Goal: Task Accomplishment & Management: Use online tool/utility

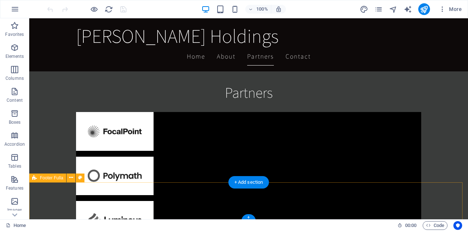
scroll to position [1168, 0]
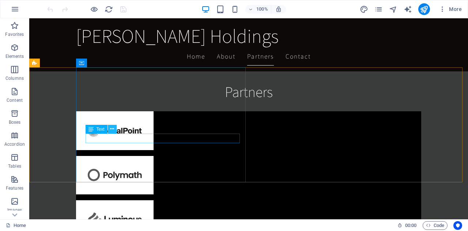
click at [113, 130] on icon at bounding box center [112, 129] width 4 height 8
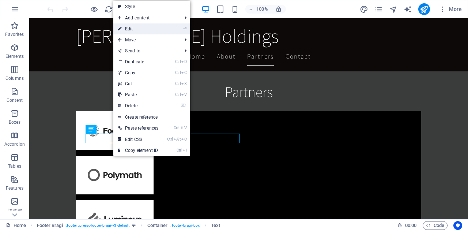
click at [131, 29] on link "⏎ Edit" at bounding box center [137, 28] width 49 height 11
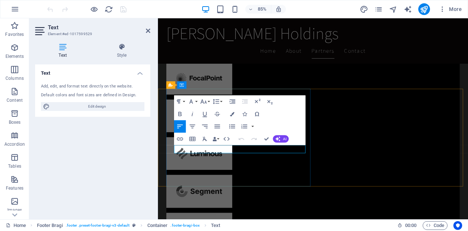
click at [147, 29] on icon at bounding box center [148, 31] width 4 height 6
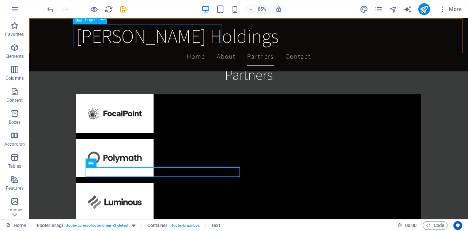
scroll to position [1135, 0]
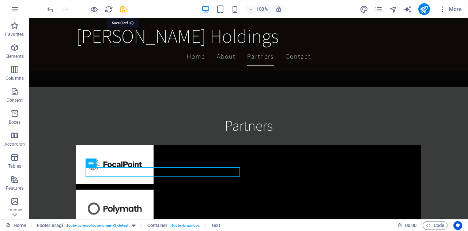
click at [123, 9] on icon "save" at bounding box center [123, 9] width 8 height 8
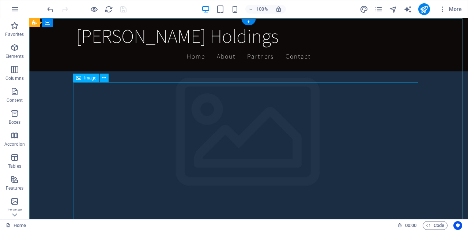
scroll to position [0, 0]
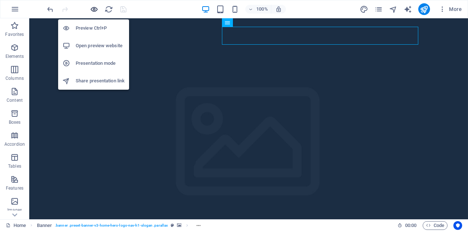
click at [91, 8] on icon "button" at bounding box center [94, 9] width 8 height 8
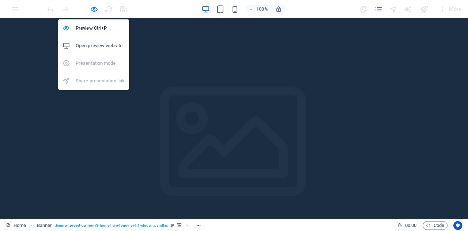
click at [97, 45] on h6 "Open preview website" at bounding box center [100, 45] width 49 height 9
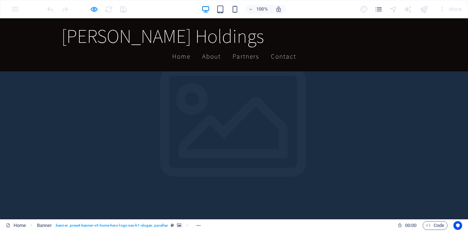
scroll to position [78, 0]
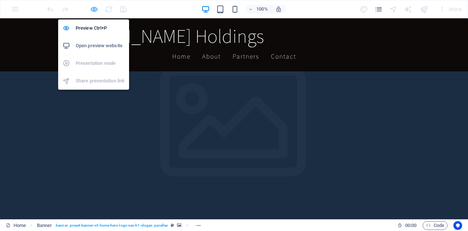
click at [92, 8] on icon "button" at bounding box center [94, 9] width 8 height 8
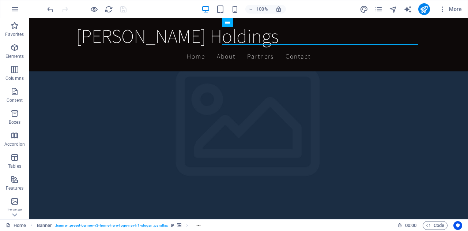
click at [164, 10] on div "100% More" at bounding box center [255, 9] width 419 height 12
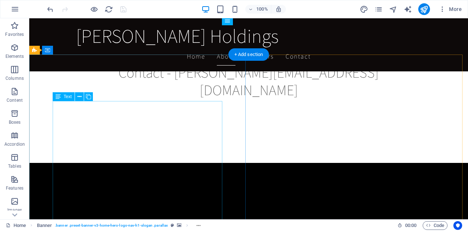
scroll to position [637, 0]
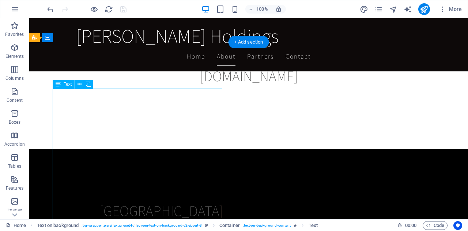
scroll to position [649, 0]
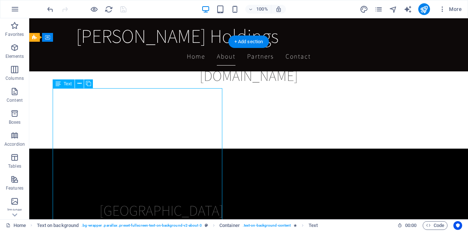
drag, startPoint x: 59, startPoint y: 95, endPoint x: 102, endPoint y: 151, distance: 70.6
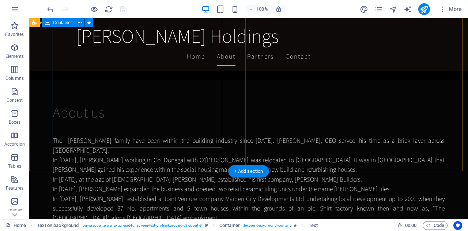
scroll to position [896, 0]
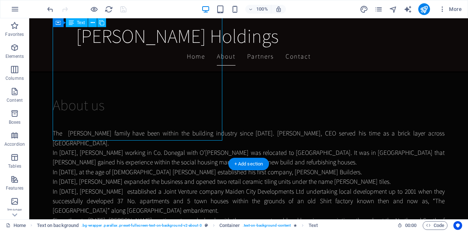
drag, startPoint x: 204, startPoint y: 135, endPoint x: 179, endPoint y: 97, distance: 45.4
click at [179, 119] on div "The [PERSON_NAME] family have been within the building industry since [DATE]. […" at bounding box center [249, 210] width 392 height 183
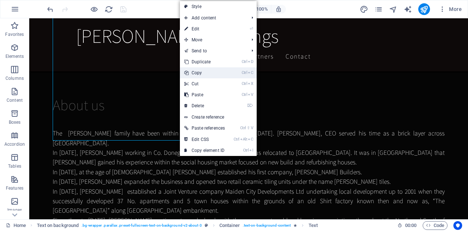
click at [197, 73] on link "Ctrl C Copy" at bounding box center [204, 72] width 49 height 11
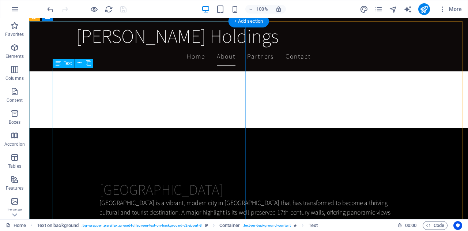
scroll to position [669, 0]
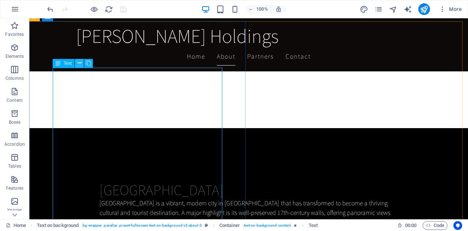
click at [80, 65] on icon at bounding box center [80, 63] width 4 height 8
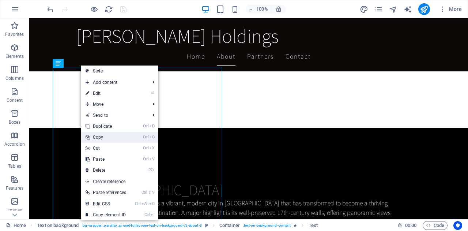
click at [102, 136] on link "Ctrl C Copy" at bounding box center [105, 137] width 49 height 11
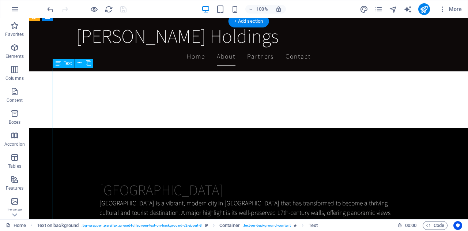
drag, startPoint x: 54, startPoint y: 79, endPoint x: 62, endPoint y: 82, distance: 9.2
click at [78, 63] on icon at bounding box center [80, 63] width 4 height 8
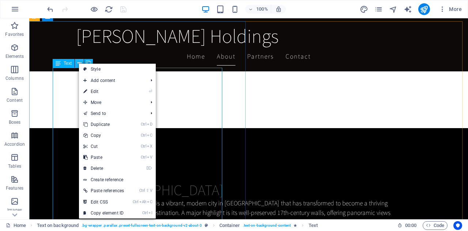
click at [78, 63] on icon at bounding box center [80, 63] width 4 height 8
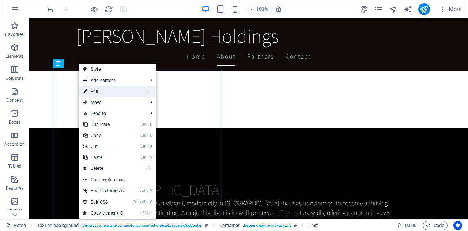
click at [95, 90] on link "⏎ Edit" at bounding box center [103, 91] width 49 height 11
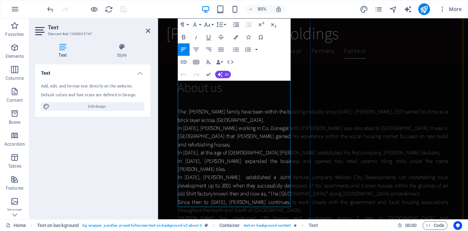
scroll to position [898, 0]
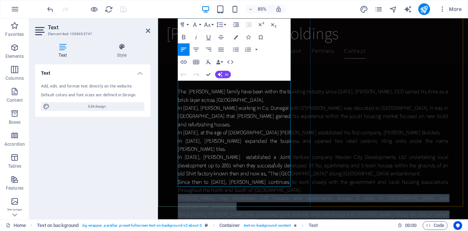
drag, startPoint x: 306, startPoint y: 212, endPoint x: 182, endPoint y: 82, distance: 178.7
click at [182, 90] on div "The [PERSON_NAME] family have been within the building industry since [DATE]. […" at bounding box center [340, 196] width 318 height 212
copy div "[PERSON_NAME] has developed 139 houses and apartments across 2 sites in [GEOGRA…"
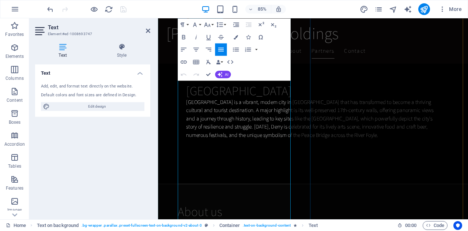
scroll to position [727, 0]
drag, startPoint x: 228, startPoint y: 247, endPoint x: 179, endPoint y: 90, distance: 164.6
copy div "refurbishing houses. In [DATE], at the age of [DEMOGRAPHIC_DATA] [PERSON_NAME] …"
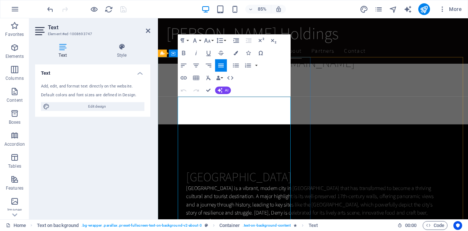
scroll to position [627, 0]
drag, startPoint x: 237, startPoint y: 196, endPoint x: 181, endPoint y: 126, distance: 89.3
copy div "The [PERSON_NAME] family have been within the building industry since [DATE]. […"
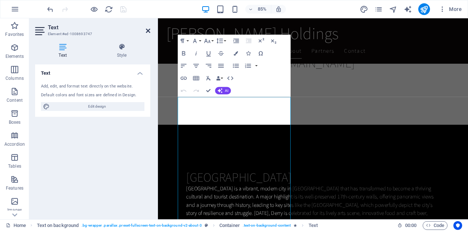
click at [148, 30] on icon at bounding box center [148, 31] width 4 height 6
